Goal: Transaction & Acquisition: Purchase product/service

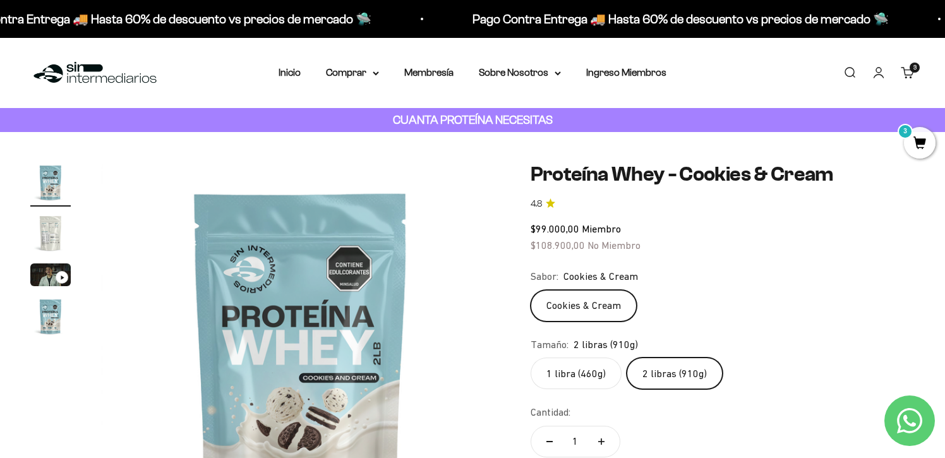
click at [913, 80] on link "Carrito 3 artículos 3" at bounding box center [908, 73] width 14 height 14
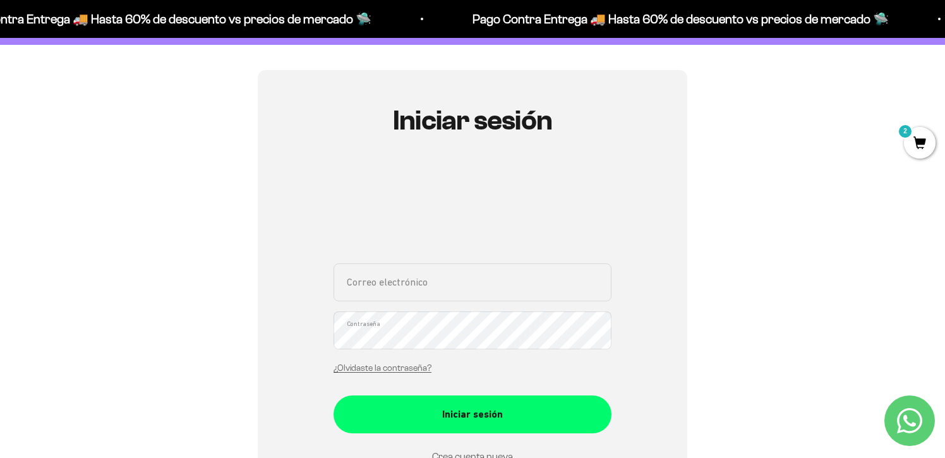
scroll to position [83, 0]
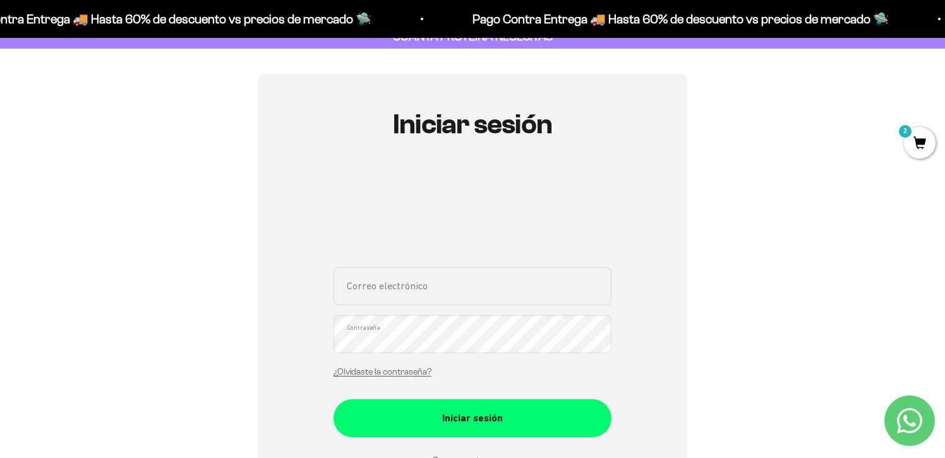
click at [481, 283] on input "Correo electrónico" at bounding box center [473, 286] width 278 height 38
type input "eurreagaray@gmail.com"
click at [334, 399] on button "Iniciar sesión" at bounding box center [473, 418] width 278 height 38
